Goal: Task Accomplishment & Management: Use online tool/utility

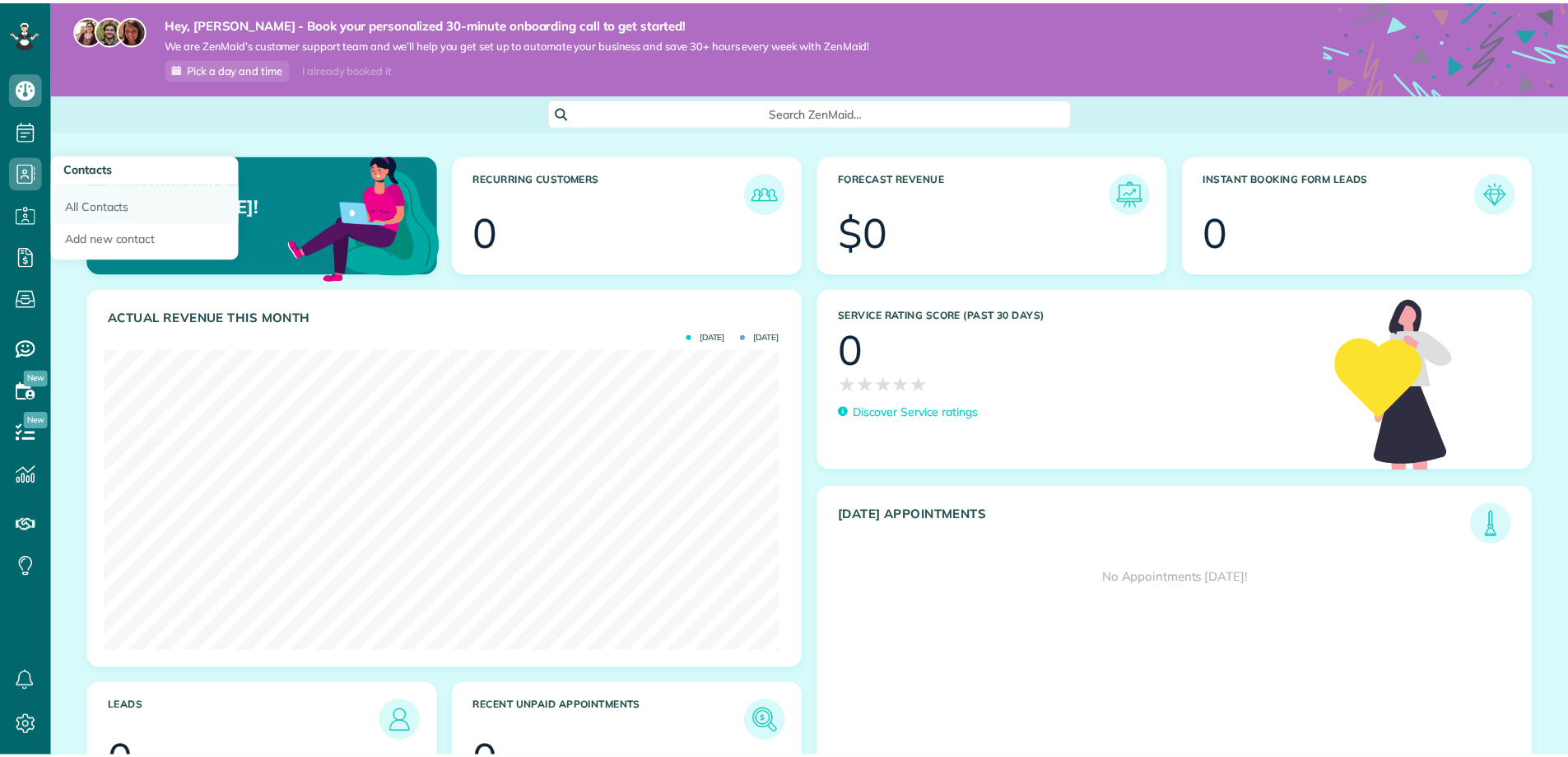
scroll to position [823031, 822620]
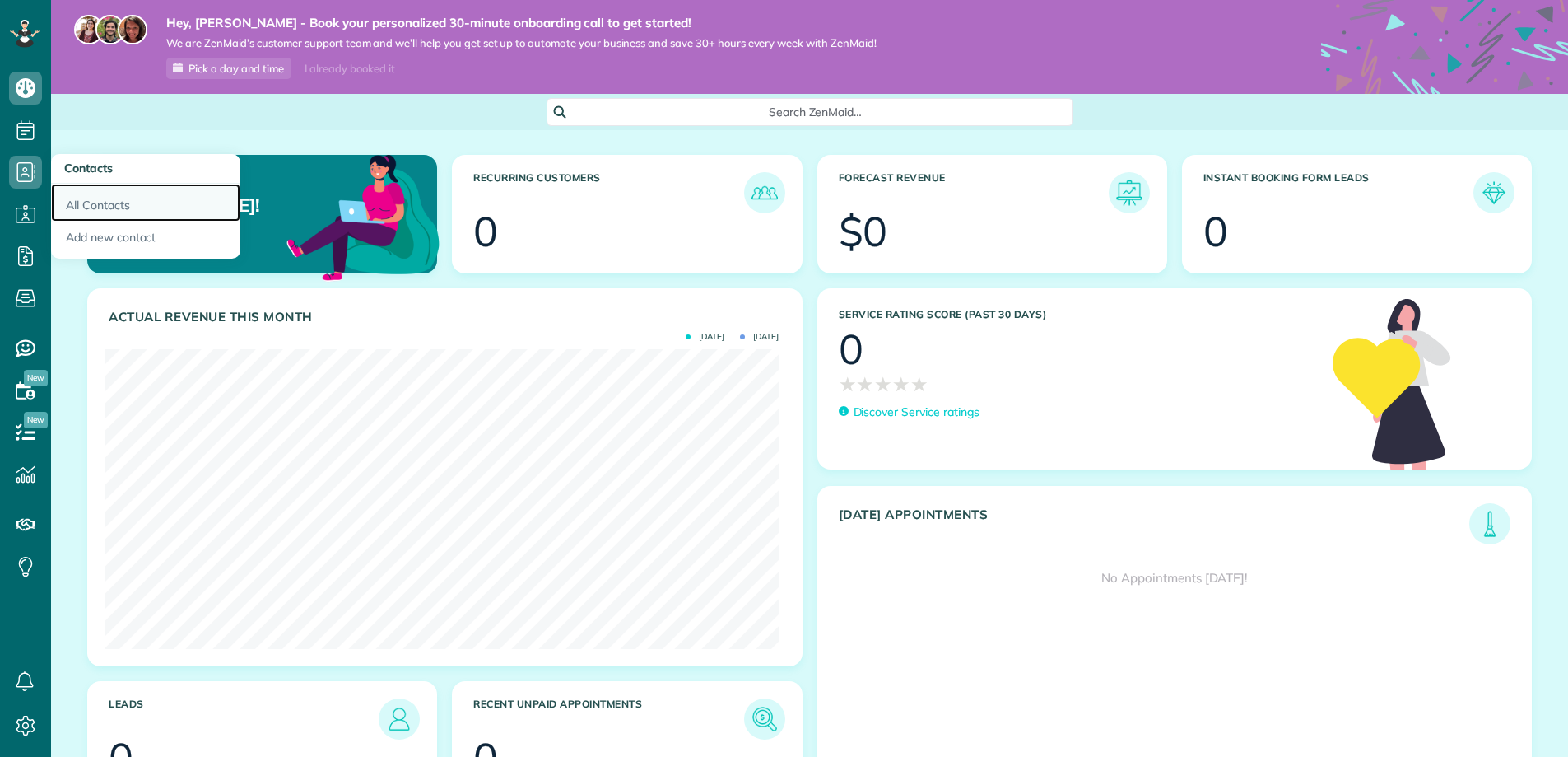
click at [102, 209] on link "All Contacts" at bounding box center [145, 202] width 189 height 38
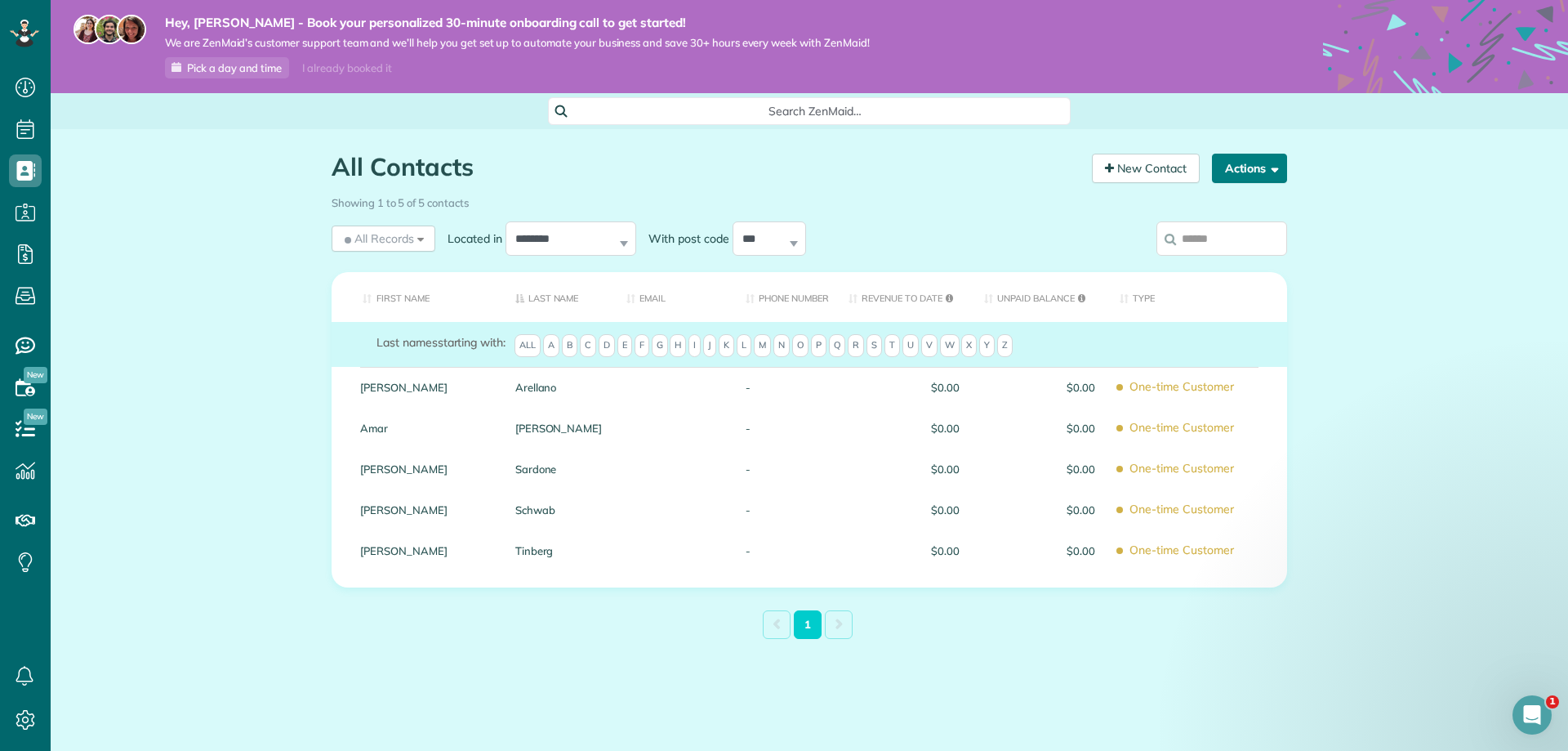
click at [1275, 164] on span "button" at bounding box center [1271, 167] width 12 height 12
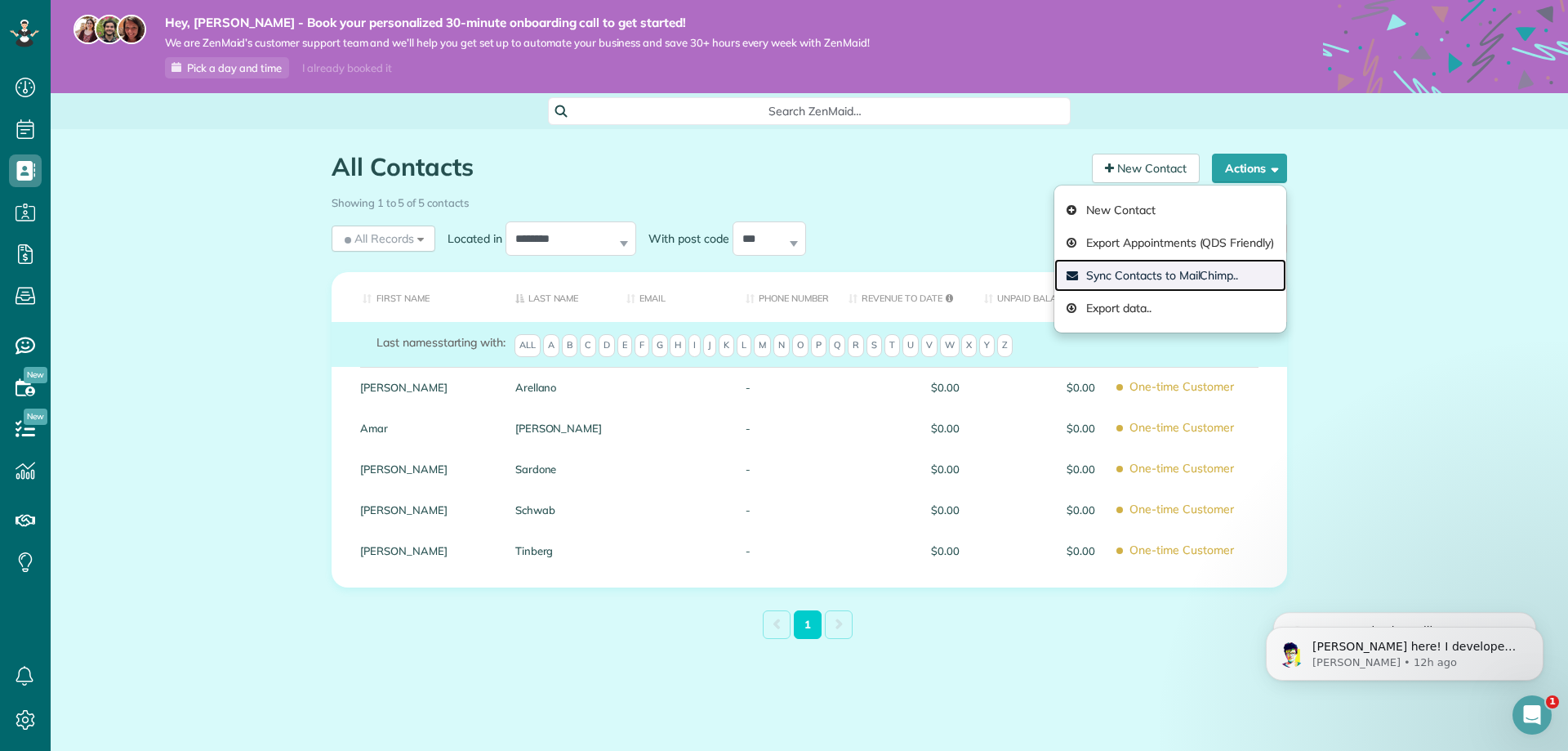
click at [1173, 272] on link "Sync Contacts to MailChimp.." at bounding box center [1170, 275] width 232 height 32
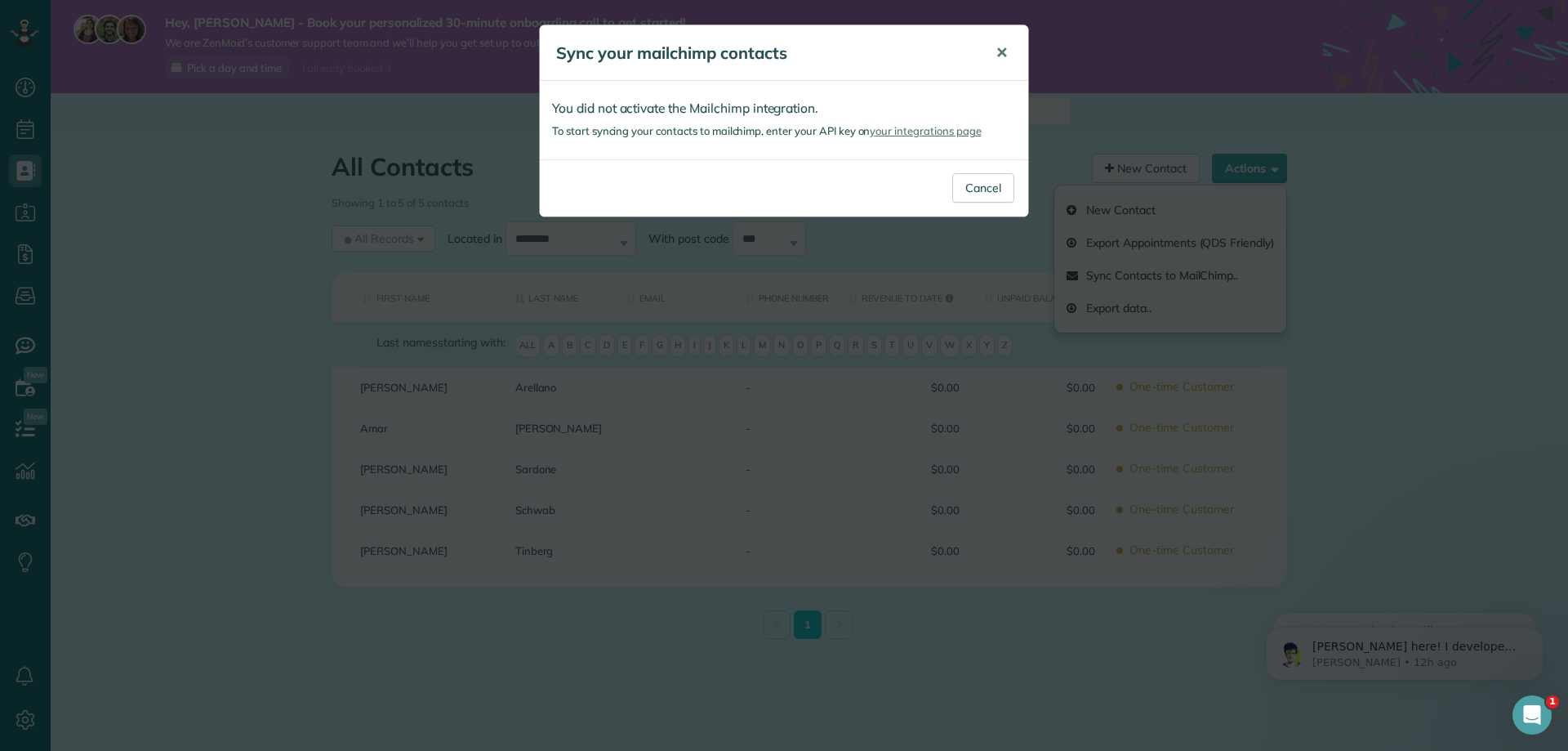
click at [1003, 46] on span "✕" at bounding box center [1001, 53] width 12 height 18
